Goal: Information Seeking & Learning: Learn about a topic

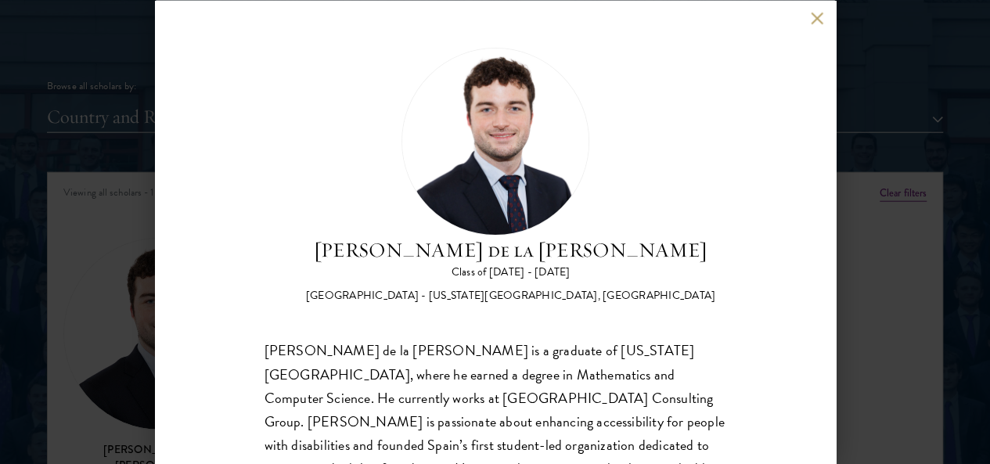
scroll to position [74, 0]
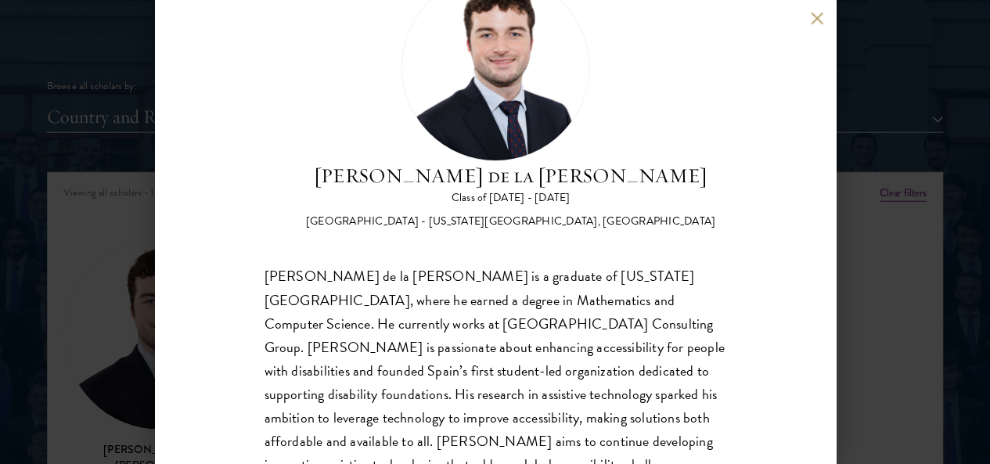
drag, startPoint x: 687, startPoint y: 19, endPoint x: 693, endPoint y: 51, distance: 32.7
click at [693, 161] on h2 "[PERSON_NAME] de la [PERSON_NAME]" at bounding box center [511, 176] width 410 height 30
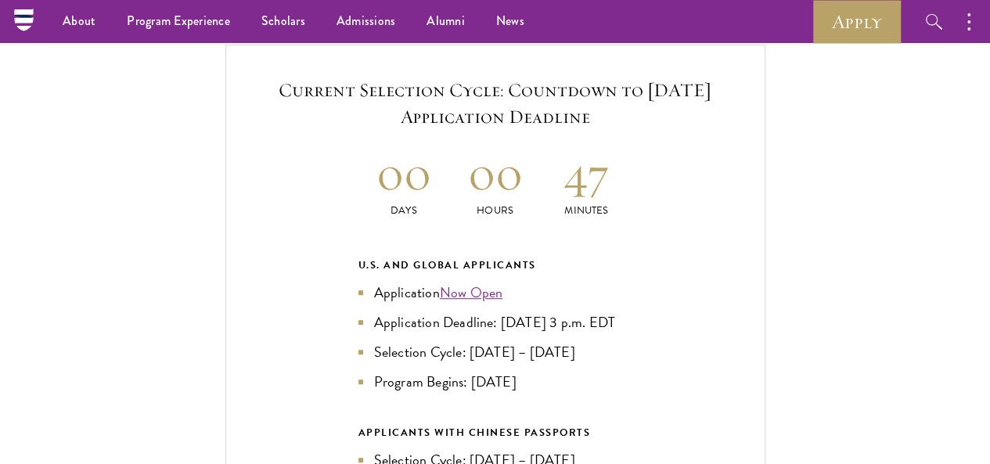
scroll to position [3272, 0]
